Goal: Task Accomplishment & Management: Manage account settings

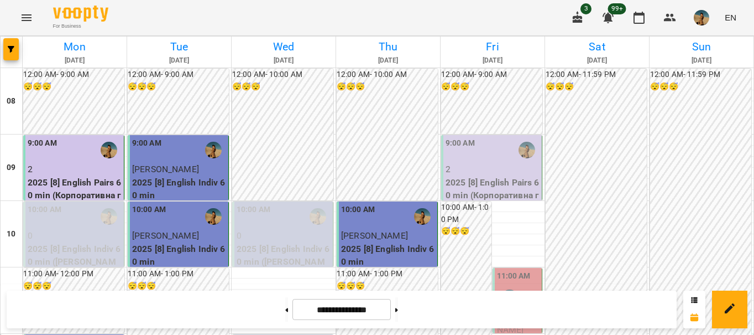
click at [460, 168] on p "2" at bounding box center [493, 169] width 94 height 13
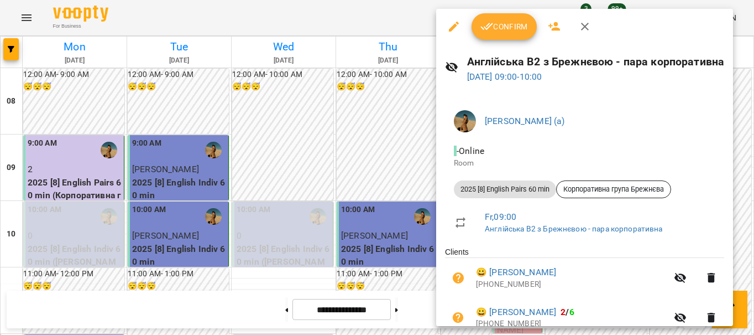
click at [505, 29] on span "Confirm" at bounding box center [505, 26] width 48 height 13
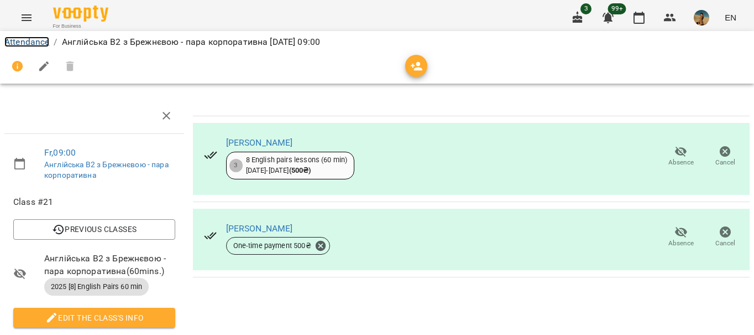
click at [25, 41] on link "Attendance" at bounding box center [26, 42] width 45 height 11
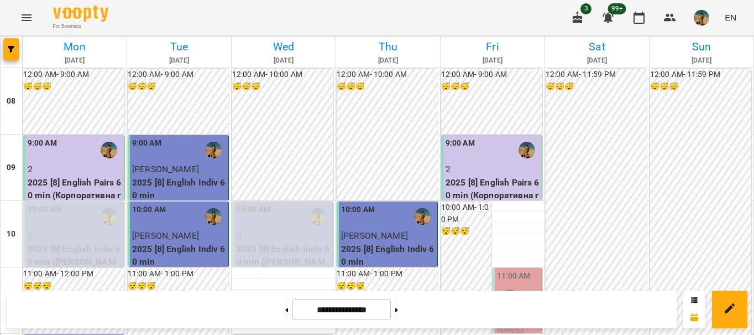
scroll to position [685, 0]
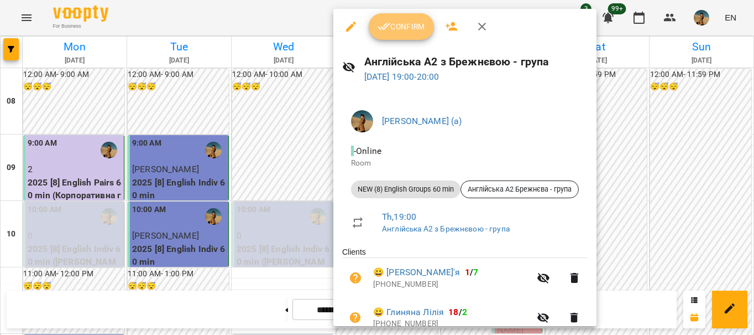
click at [400, 32] on span "Confirm" at bounding box center [402, 26] width 48 height 13
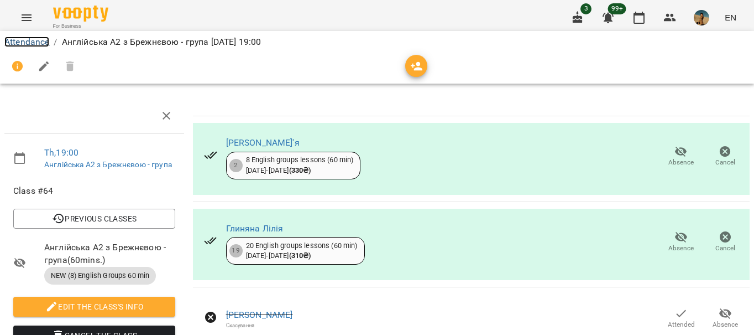
click at [38, 41] on link "Attendance" at bounding box center [26, 42] width 45 height 11
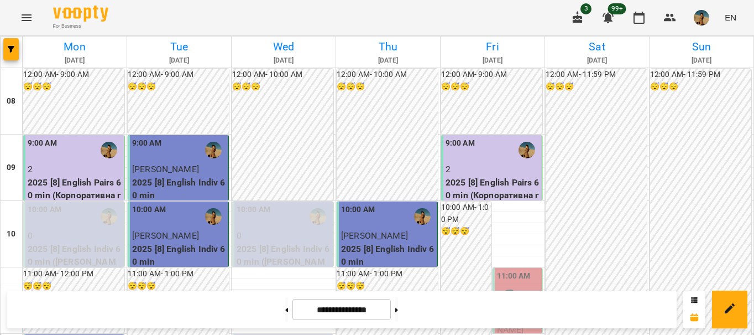
scroll to position [60, 0]
click at [398, 311] on button at bounding box center [396, 309] width 3 height 24
type input "**********"
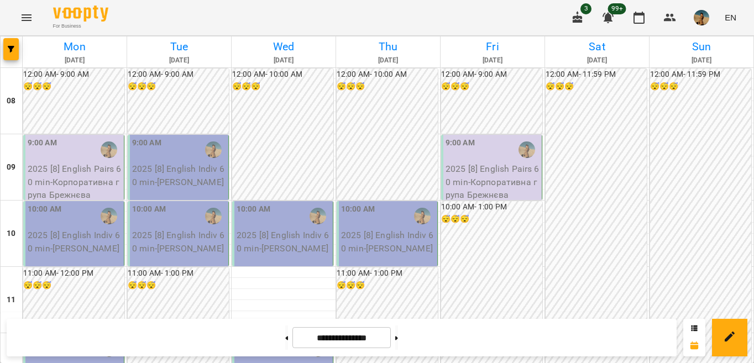
scroll to position [566, 0]
